Goal: Task Accomplishment & Management: Manage account settings

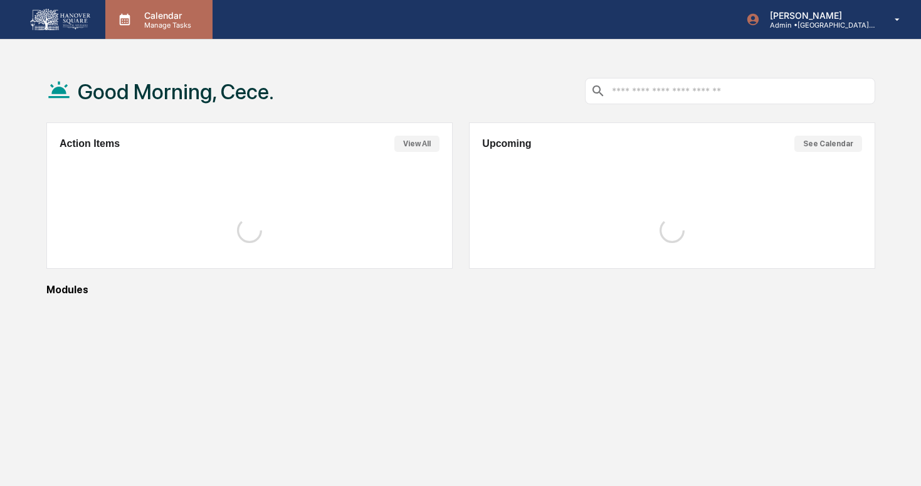
click at [146, 26] on p "Manage Tasks" at bounding box center [165, 25] width 63 height 9
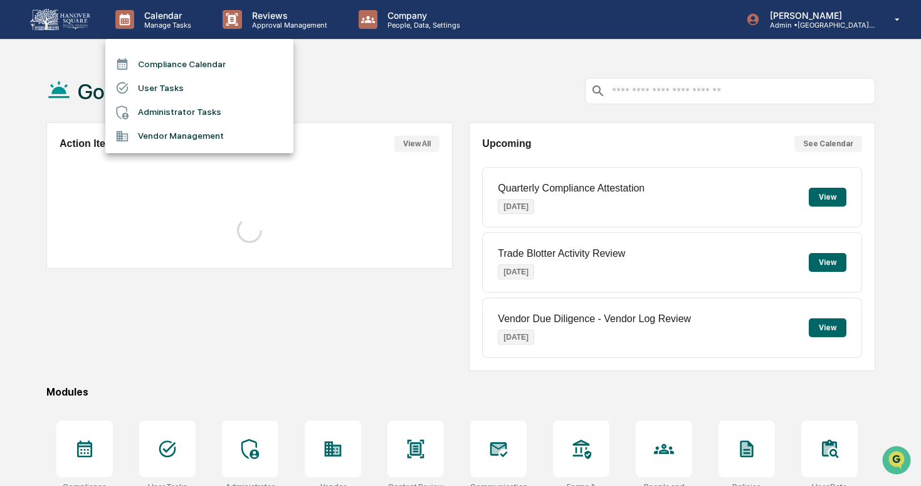
click at [189, 107] on li "Administrator Tasks" at bounding box center [199, 112] width 188 height 24
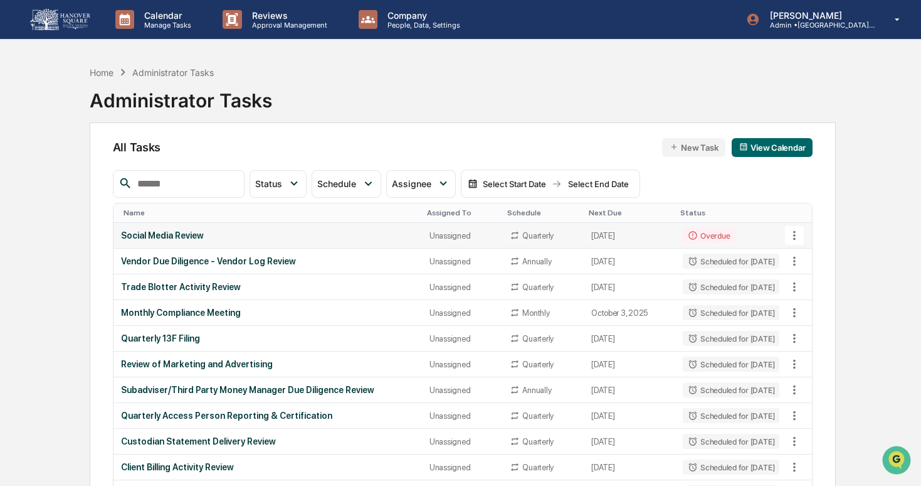
click at [750, 231] on td "Overdue" at bounding box center [732, 236] width 112 height 26
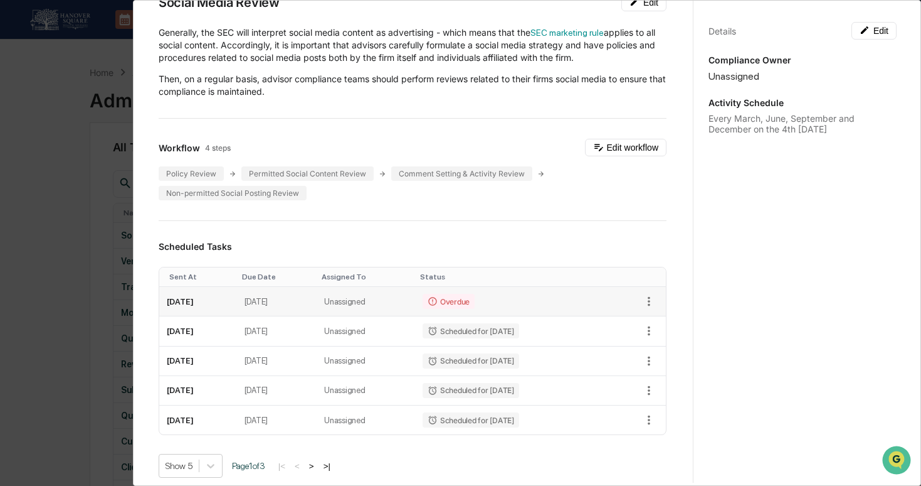
scroll to position [78, 0]
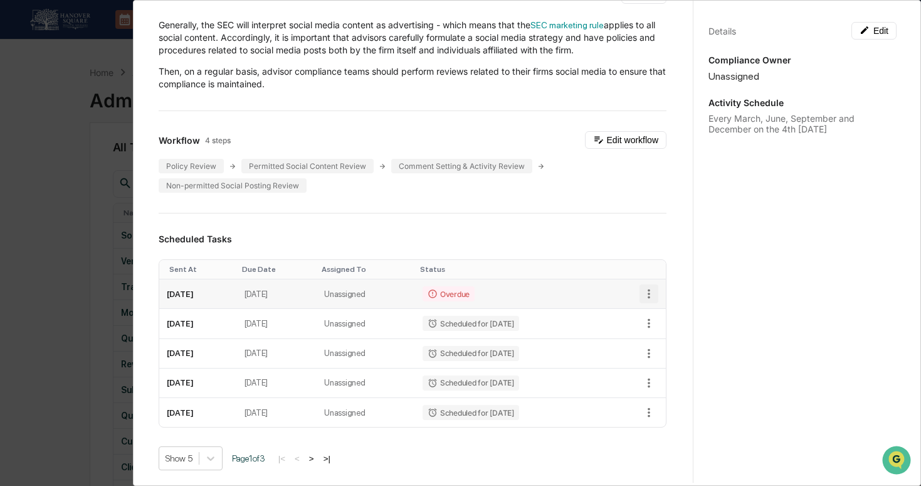
click at [649, 294] on icon "button" at bounding box center [649, 293] width 3 height 9
click at [666, 336] on li "Delete task" at bounding box center [692, 337] width 104 height 23
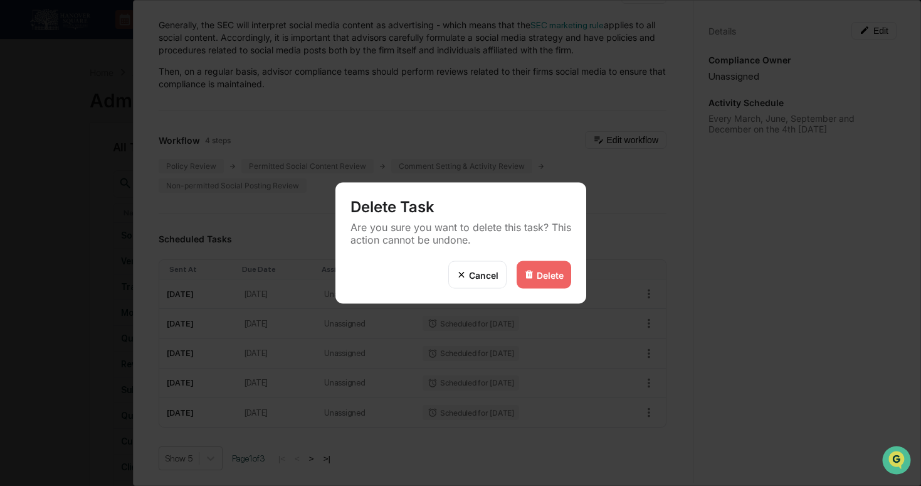
click at [544, 279] on div "Delete" at bounding box center [550, 274] width 27 height 11
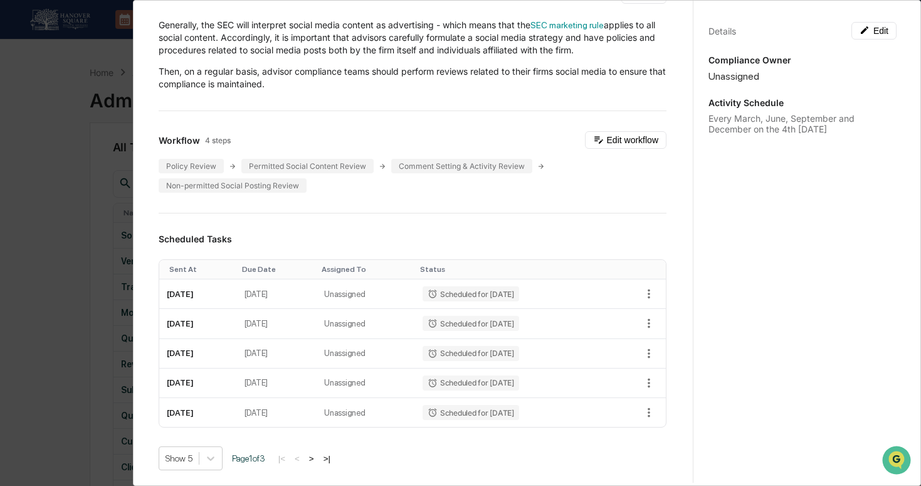
click at [58, 197] on div "Administrator Activity List Social Media Review Start Task Spawn Task Social Me…" at bounding box center [460, 243] width 921 height 486
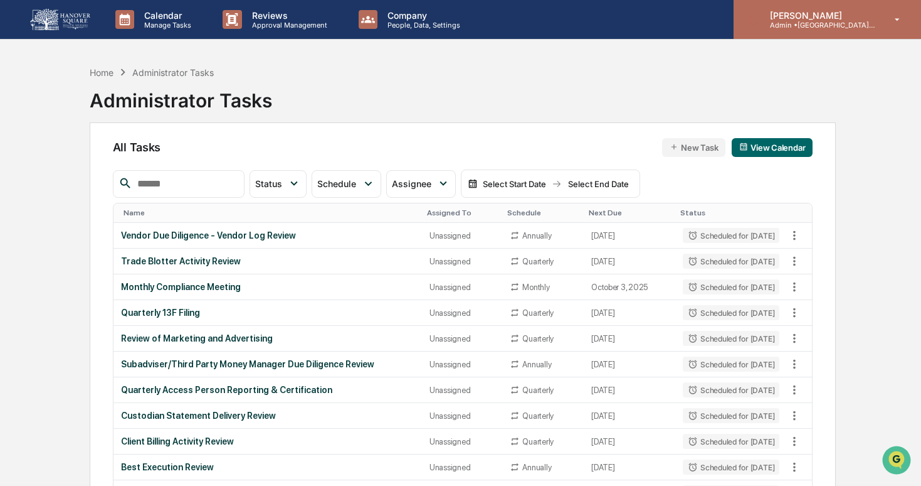
click at [761, 21] on p "Admin • [GEOGRAPHIC_DATA] Wealth Advisors" at bounding box center [818, 25] width 117 height 9
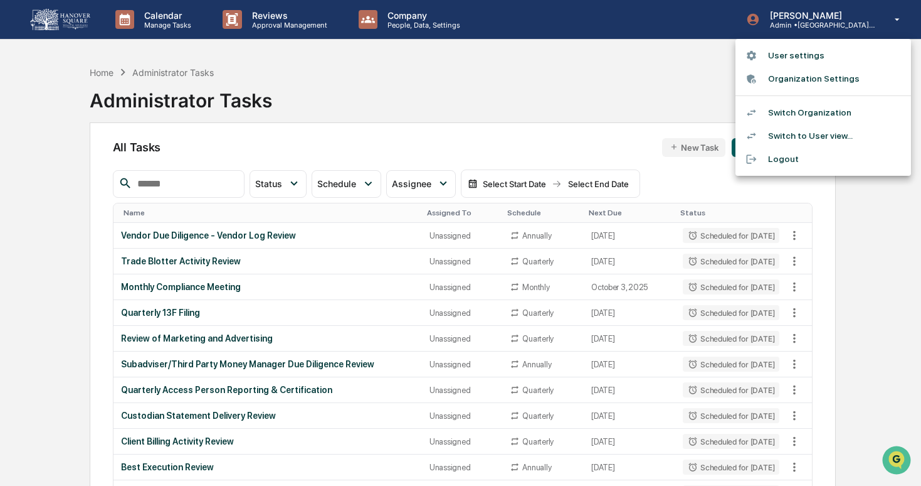
click at [765, 107] on div at bounding box center [757, 113] width 23 height 12
